Goal: Task Accomplishment & Management: Use online tool/utility

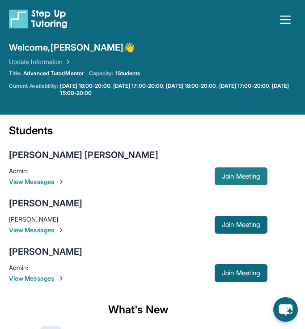
click at [250, 172] on button "Join Meeting" at bounding box center [241, 176] width 53 height 18
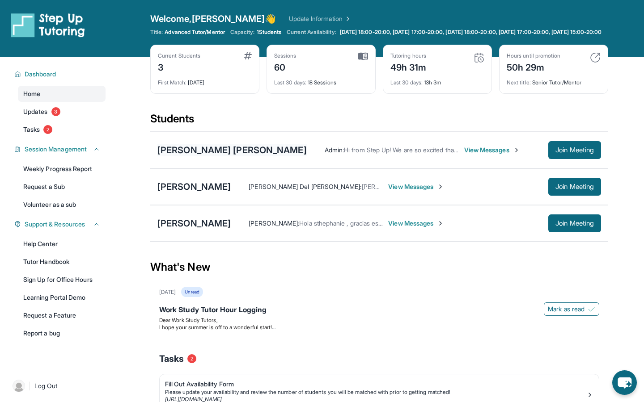
click at [200, 156] on div "[PERSON_NAME] [PERSON_NAME]" at bounding box center [231, 150] width 149 height 13
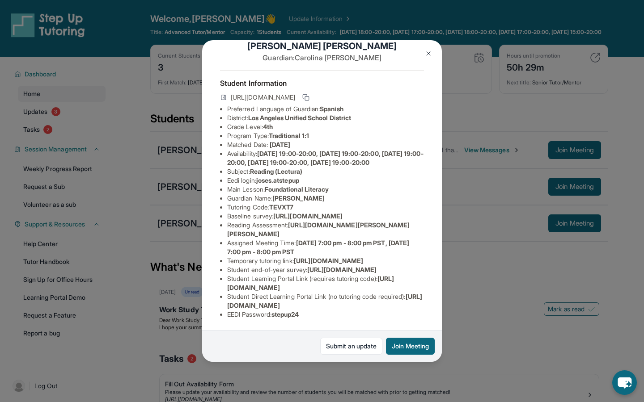
scroll to position [57, 0]
drag, startPoint x: 258, startPoint y: 150, endPoint x: 317, endPoint y: 149, distance: 58.6
click at [304, 176] on li "Eedi login : [PERSON_NAME].atstepup" at bounding box center [325, 180] width 197 height 9
copy li "joses.atstepup"
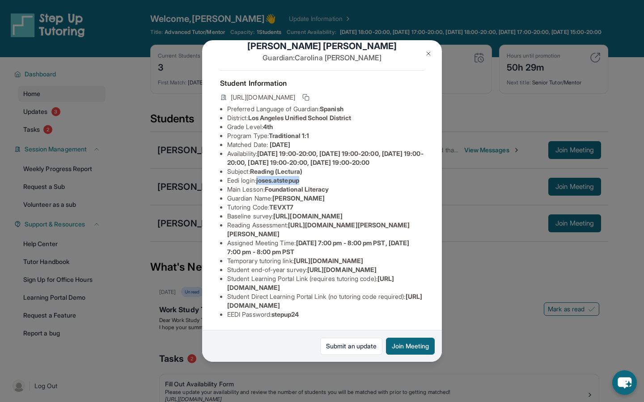
copy li "joses.atstepup"
click at [282, 316] on span "stepup24" at bounding box center [285, 315] width 28 height 8
copy span "stepup24"
